Goal: Find specific page/section: Find specific page/section

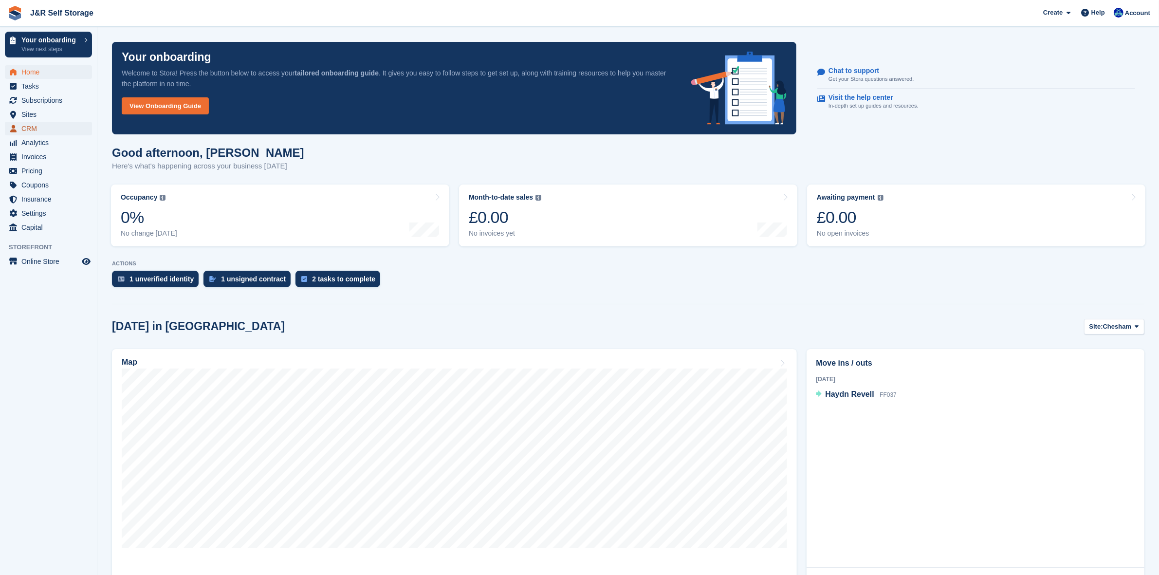
click at [31, 128] on span "CRM" at bounding box center [50, 129] width 58 height 14
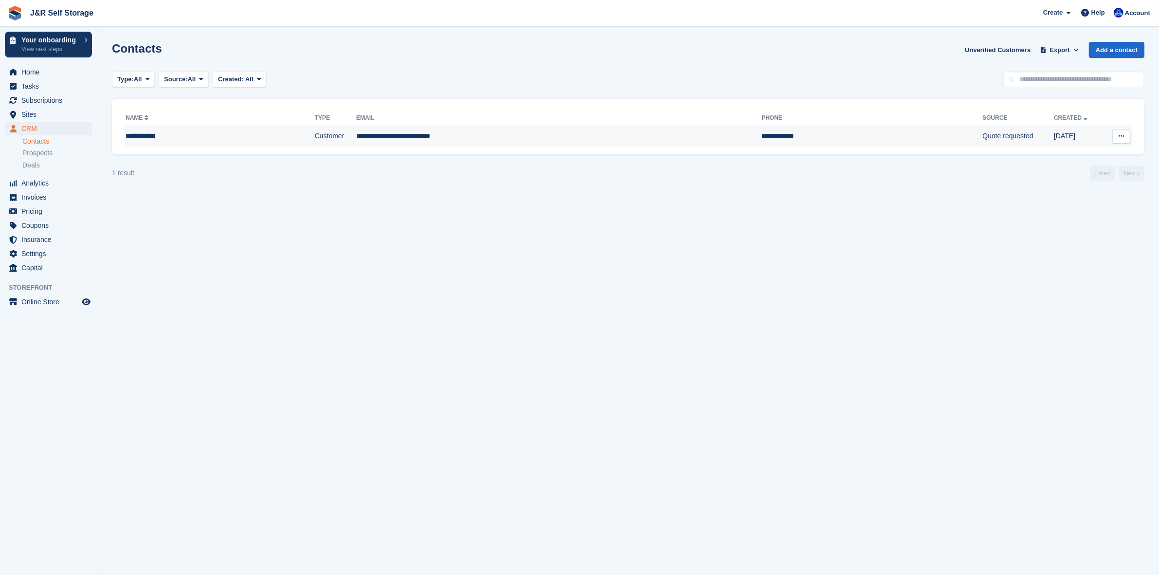
click at [164, 134] on div "**********" at bounding box center [193, 136] width 134 height 10
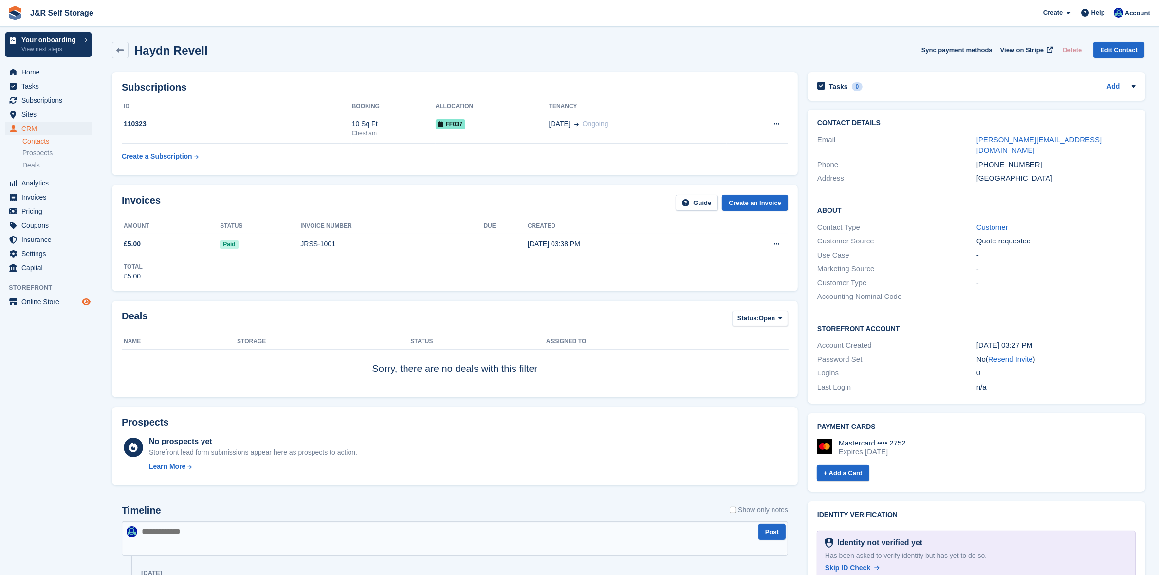
click at [83, 299] on icon "Preview store" at bounding box center [86, 302] width 9 height 8
